Goal: Transaction & Acquisition: Obtain resource

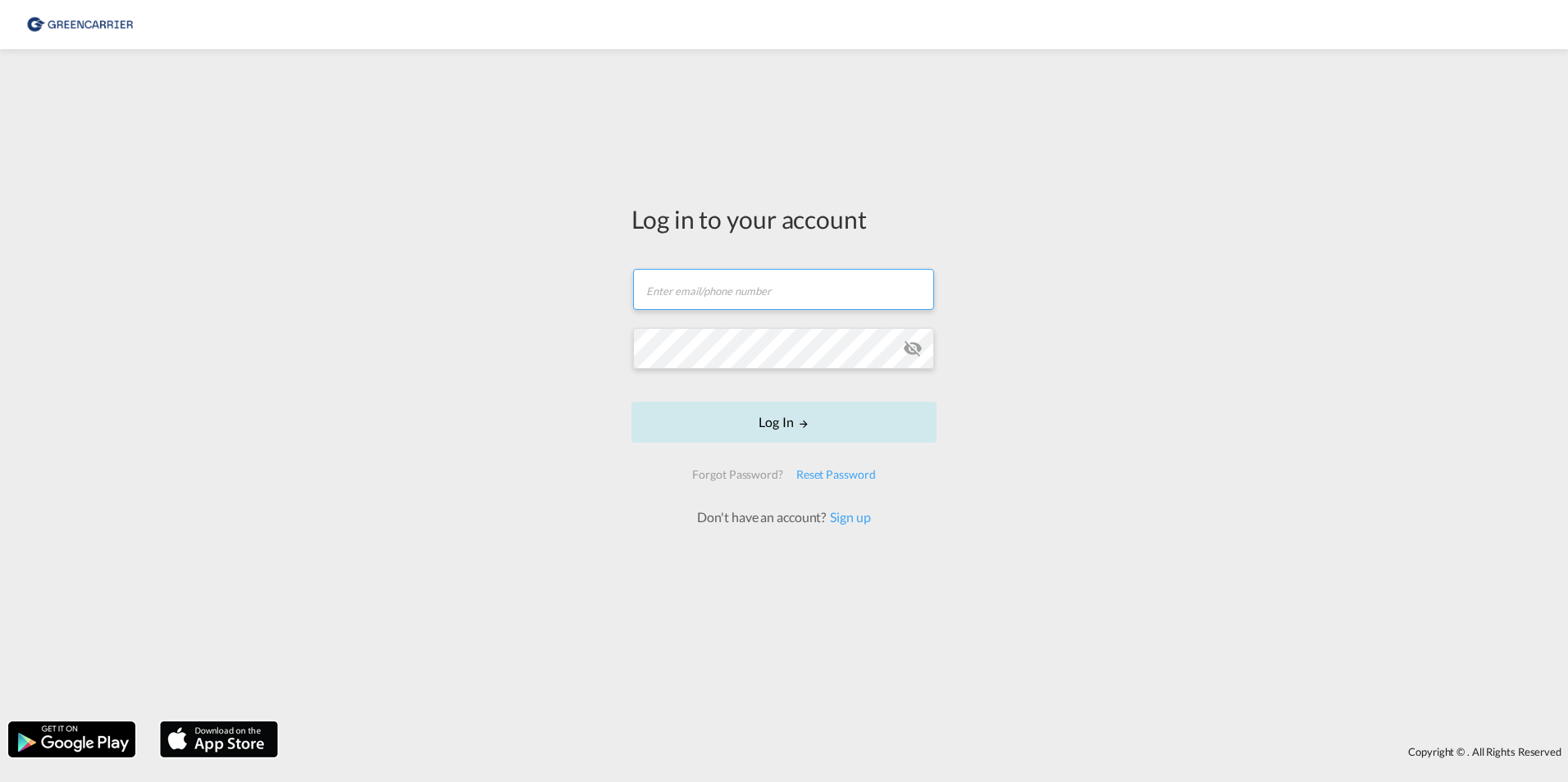
type input "[PERSON_NAME][EMAIL_ADDRESS][PERSON_NAME][DOMAIN_NAME]"
click at [782, 424] on form "[PERSON_NAME][EMAIL_ADDRESS][PERSON_NAME][DOMAIN_NAME] Email field is required …" at bounding box center [784, 389] width 305 height 274
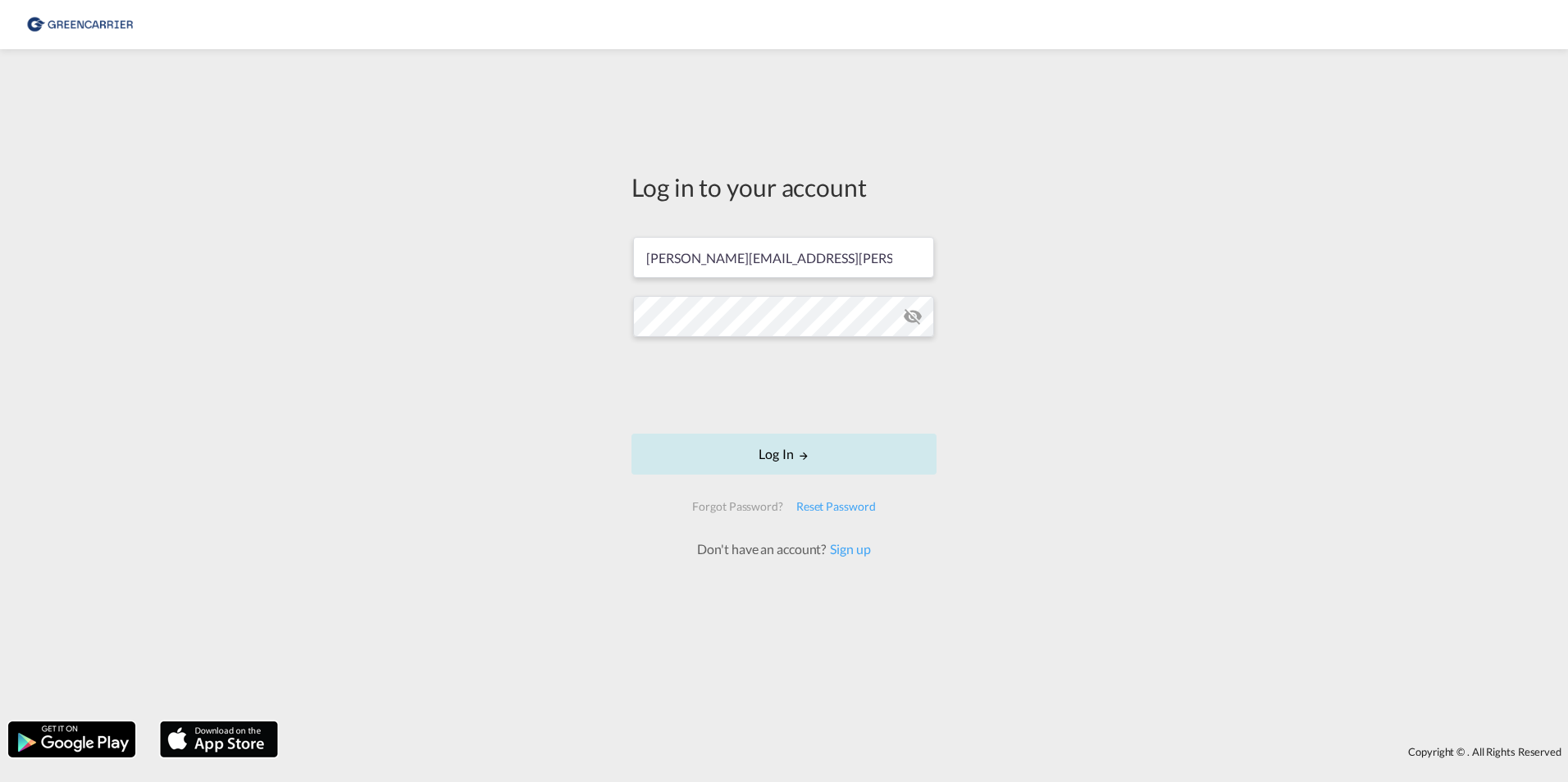
click at [777, 449] on button "Log In" at bounding box center [784, 454] width 305 height 41
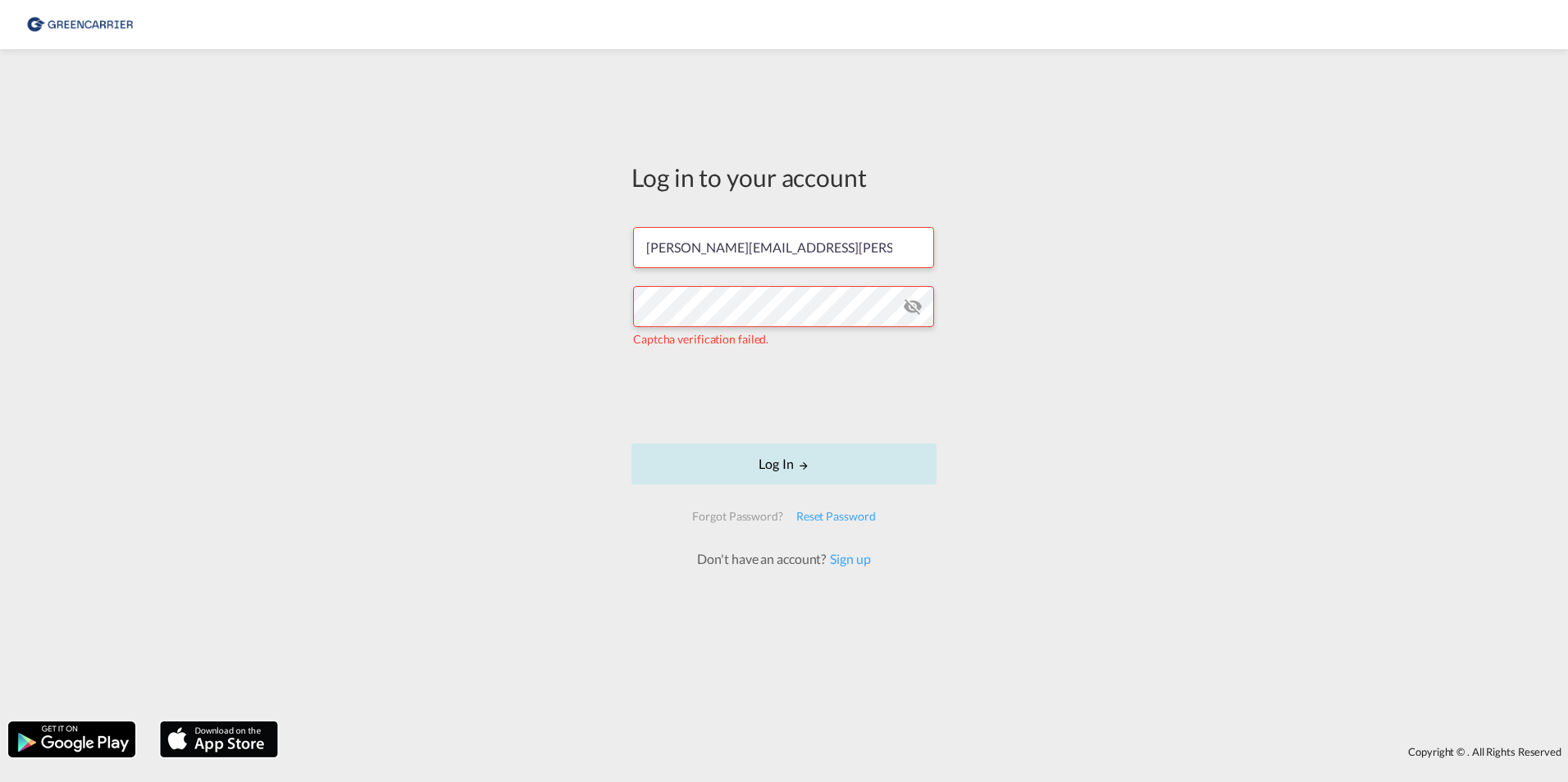
click at [678, 462] on button "Log In" at bounding box center [784, 463] width 305 height 41
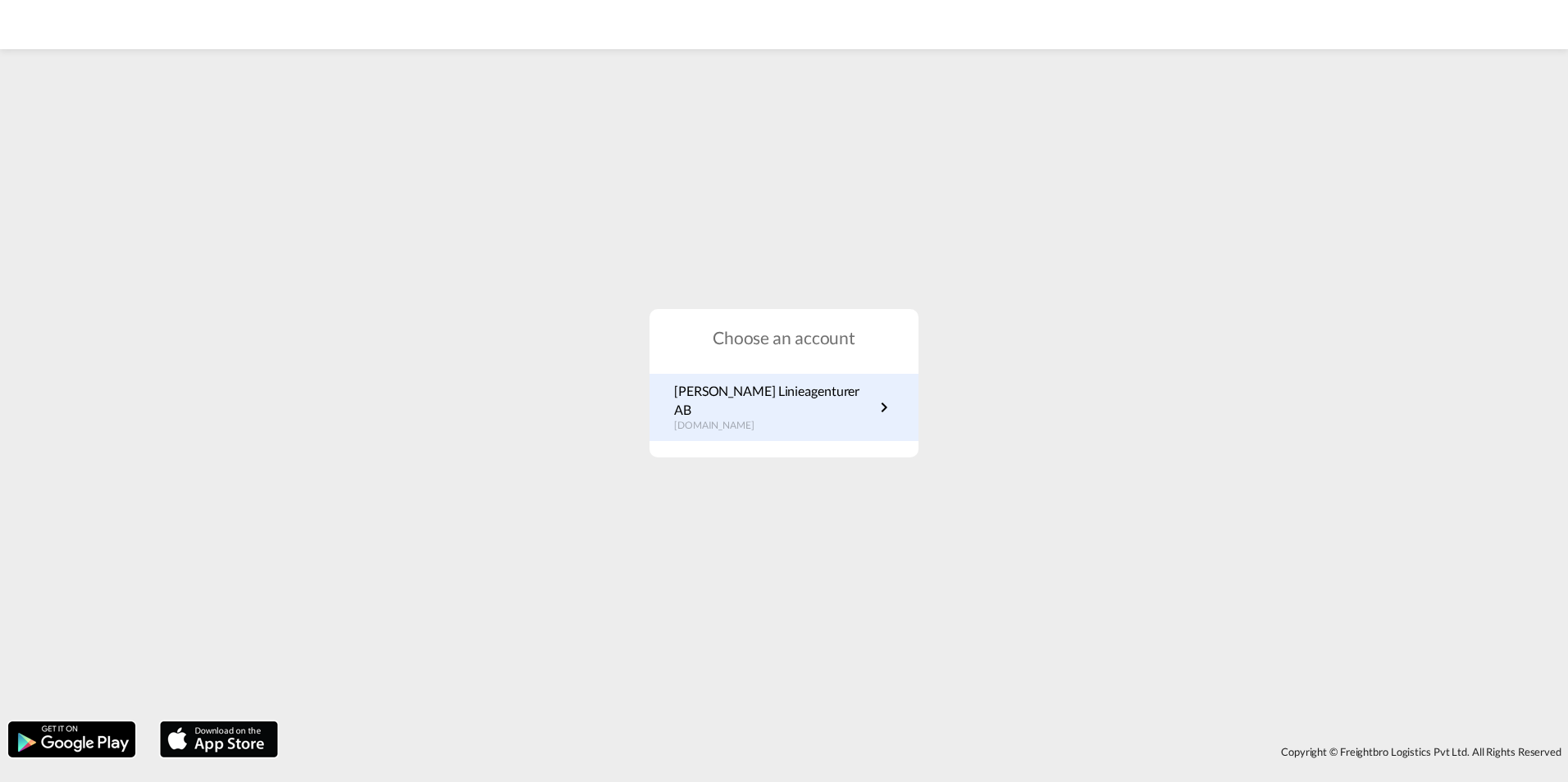
click at [822, 427] on div "[PERSON_NAME] Linieagenturer AB [DOMAIN_NAME]" at bounding box center [783, 407] width 269 height 67
click at [838, 396] on link "[PERSON_NAME] Linieagenturer AB [DOMAIN_NAME]" at bounding box center [784, 407] width 220 height 51
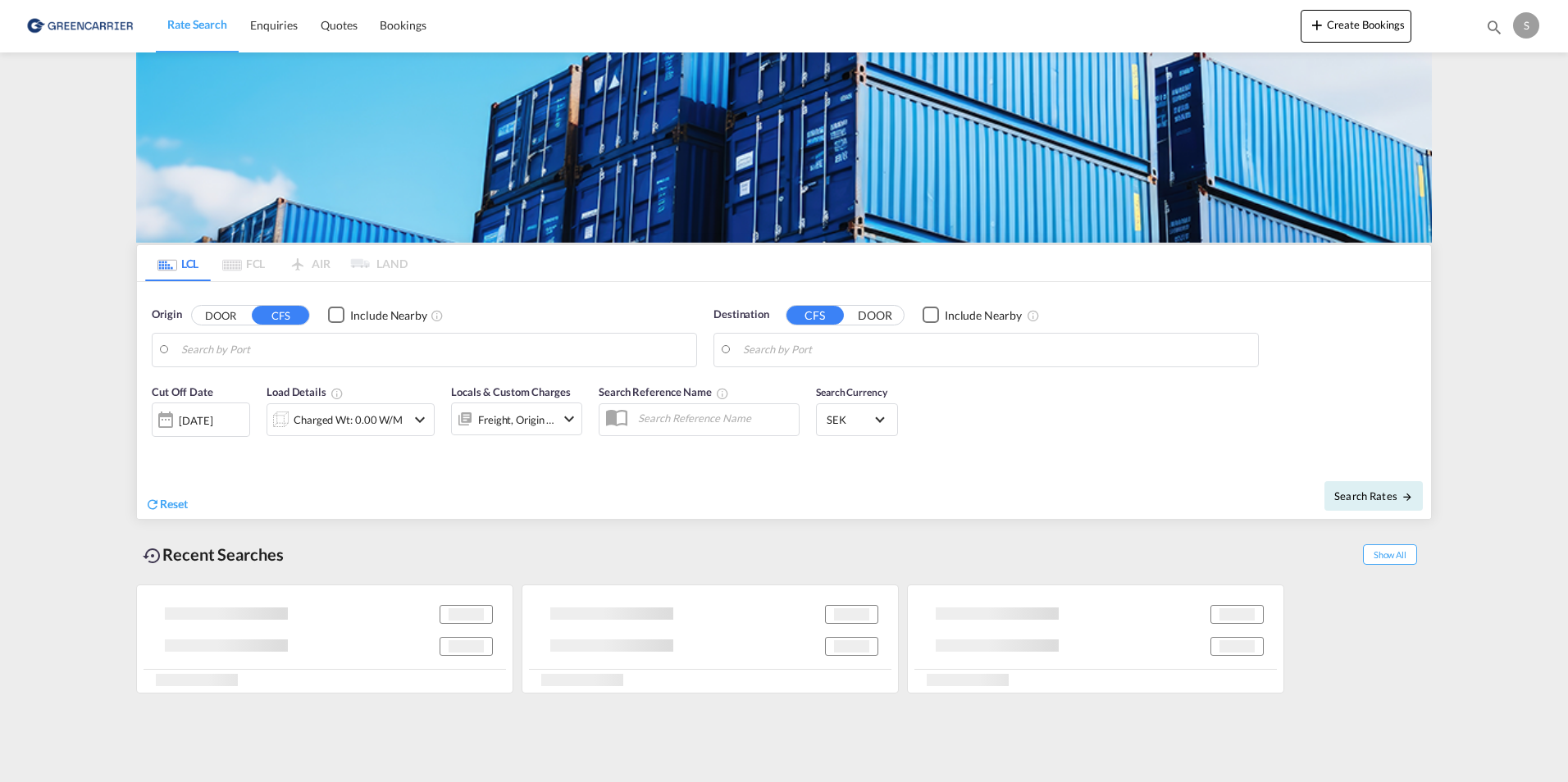
type input "[GEOGRAPHIC_DATA] ([GEOGRAPHIC_DATA]), [GEOGRAPHIC_DATA]"
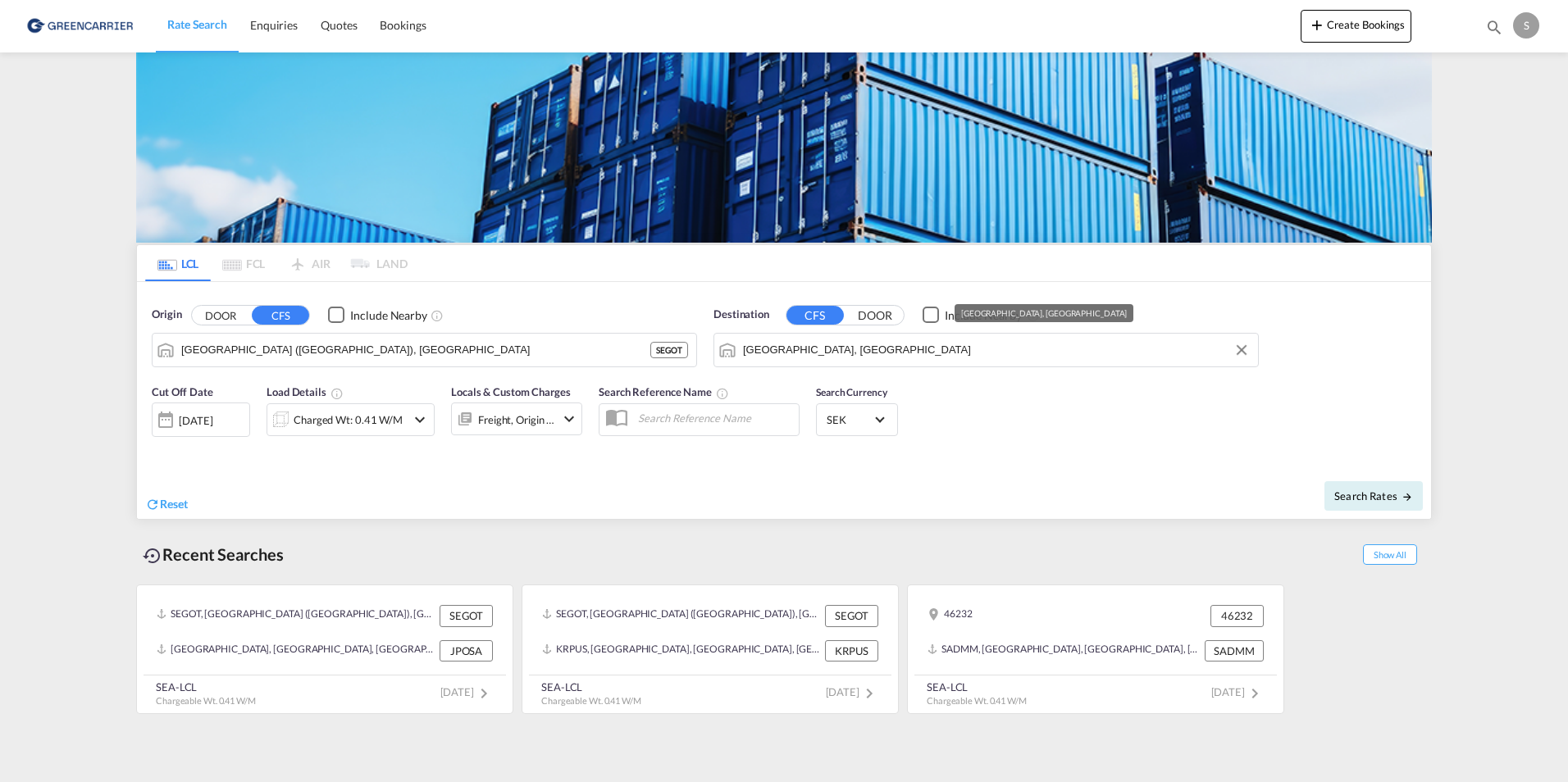
drag, startPoint x: 814, startPoint y: 338, endPoint x: 810, endPoint y: 347, distance: 9.8
click at [814, 338] on input "Osaka, JPOSA" at bounding box center [996, 350] width 507 height 25
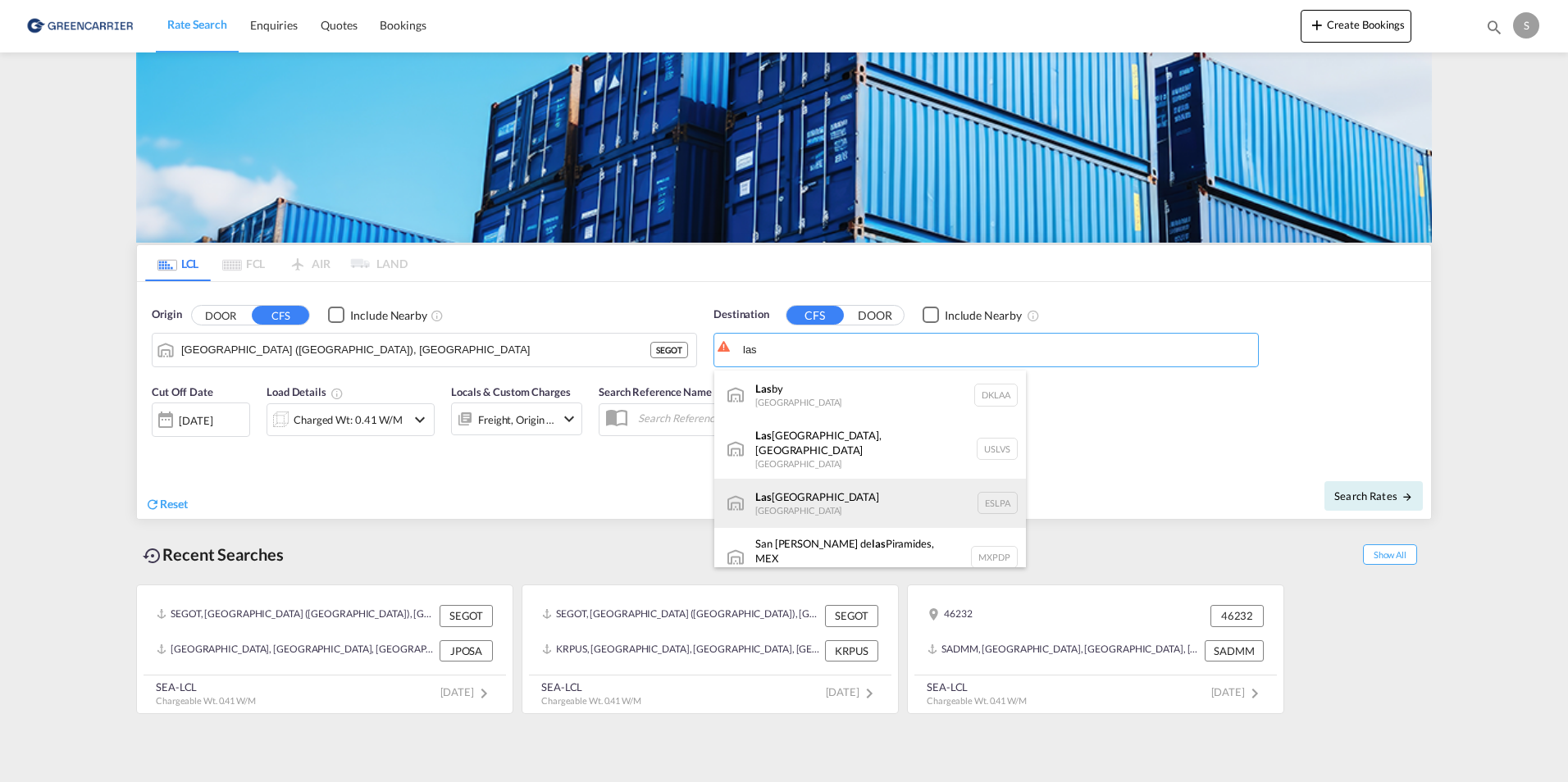
click at [809, 505] on div "Las Palmas de Gran Canaria Spain ESLPA" at bounding box center [870, 503] width 312 height 49
type input "Las Palmas de Gran Canaria, ESLPA"
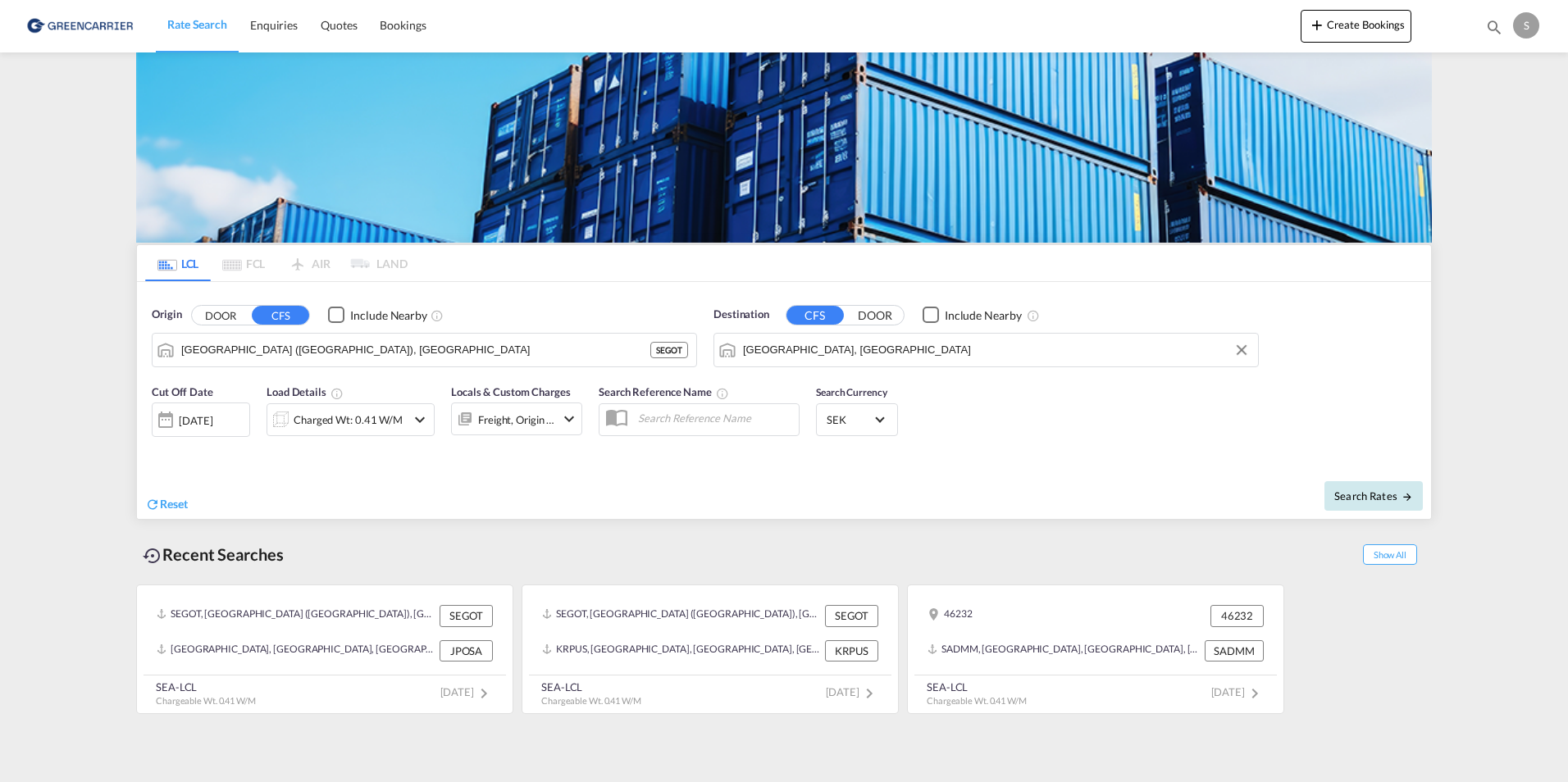
click at [1366, 495] on span "Search Rates" at bounding box center [1373, 496] width 78 height 13
type input "SEGOT to ESLPA / 1 Oct 2025"
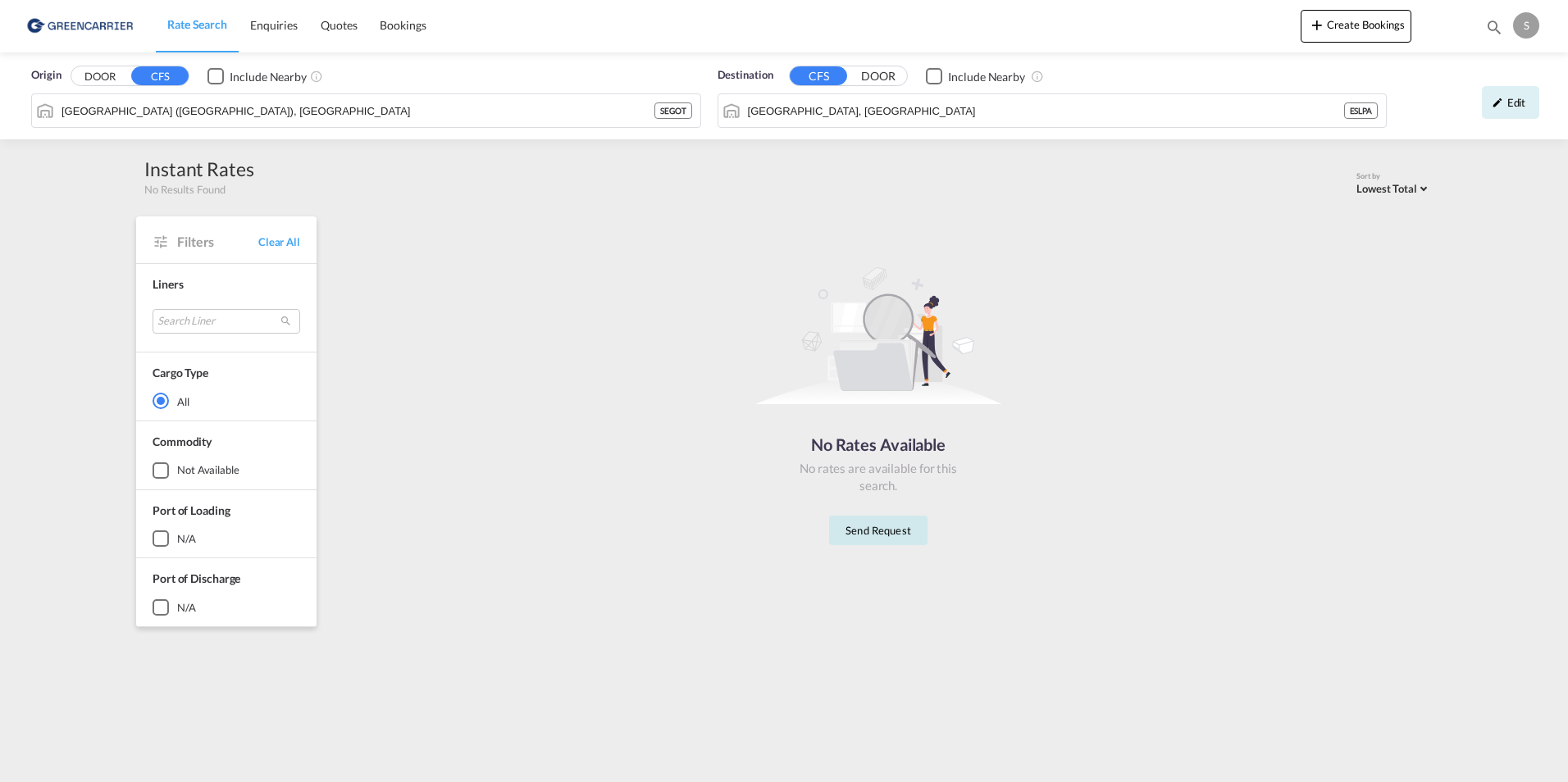
click at [861, 535] on button "Send Request" at bounding box center [878, 530] width 98 height 29
